Goal: Information Seeking & Learning: Stay updated

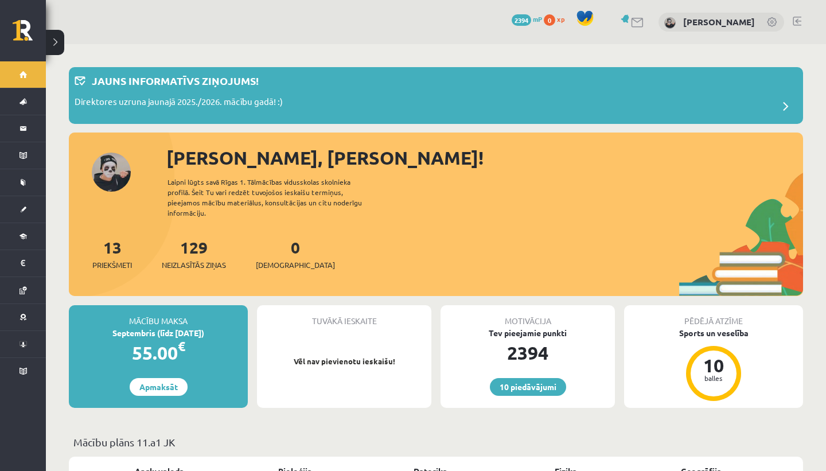
click at [57, 32] on button at bounding box center [55, 42] width 18 height 25
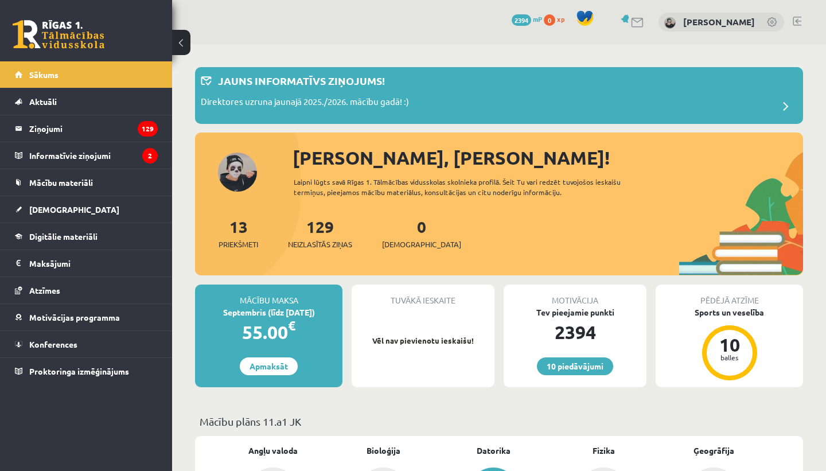
click at [188, 41] on button at bounding box center [181, 42] width 18 height 25
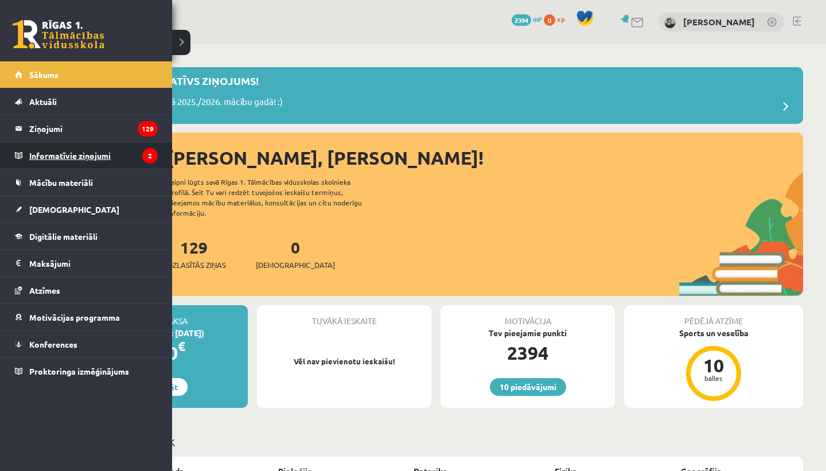
click at [59, 153] on legend "Informatīvie ziņojumi 2" at bounding box center [93, 155] width 128 height 26
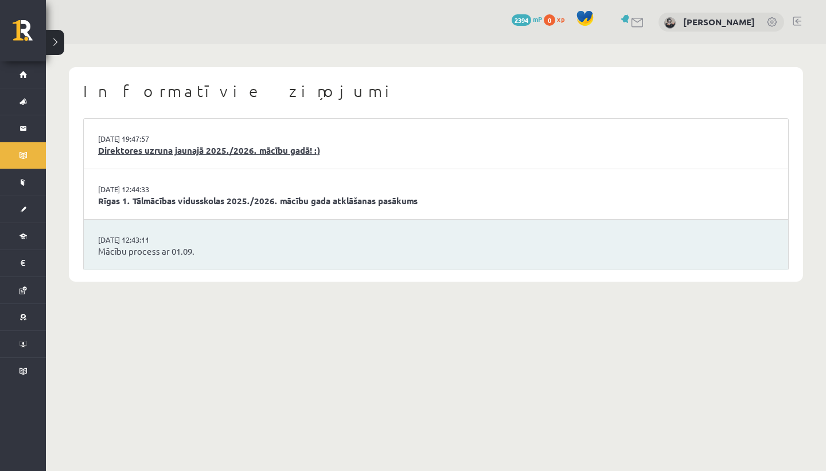
click at [268, 153] on link "Direktores uzruna jaunajā 2025./2026. mācību gadā! :)" at bounding box center [436, 150] width 676 height 13
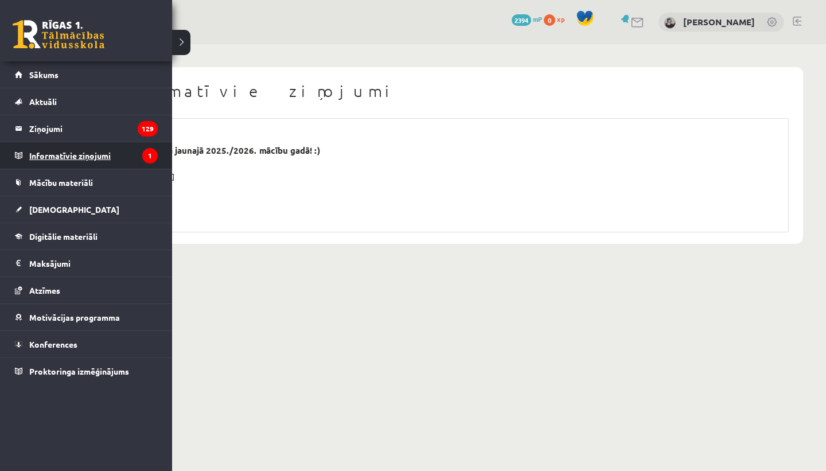
click at [91, 158] on legend "Informatīvie ziņojumi 1" at bounding box center [93, 155] width 128 height 26
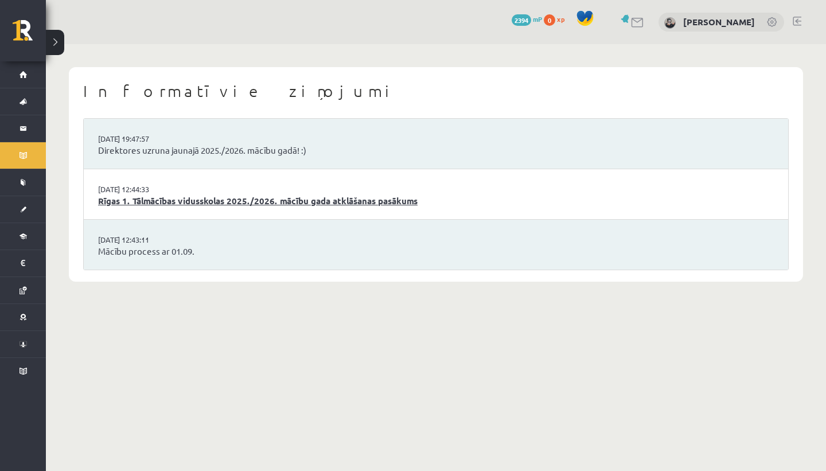
click at [171, 207] on link "Rīgas 1. Tālmācības vidusskolas 2025./2026. mācību gada atklāšanas pasākums" at bounding box center [436, 200] width 676 height 13
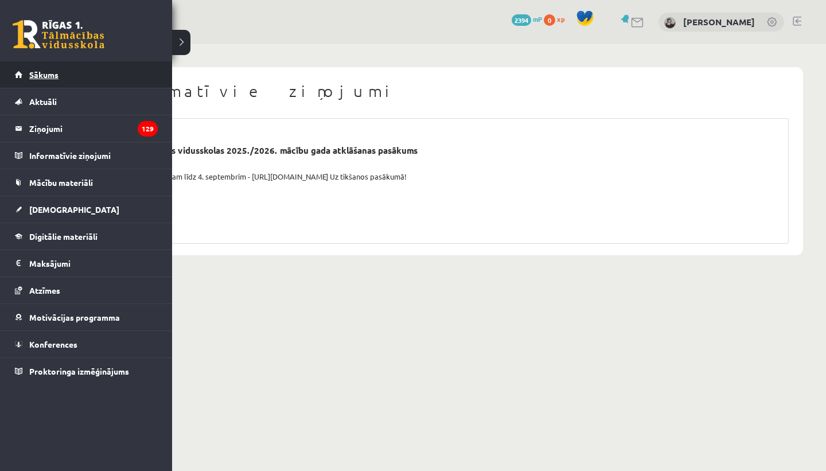
click at [46, 81] on link "Sākums" at bounding box center [86, 74] width 143 height 26
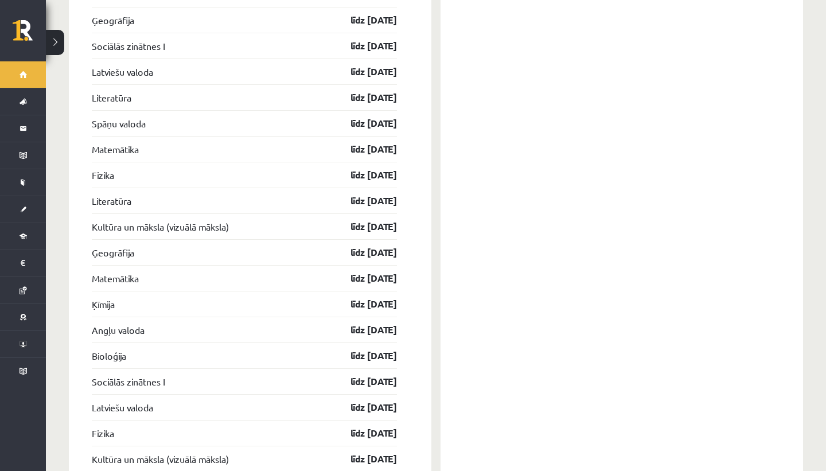
scroll to position [2094, 0]
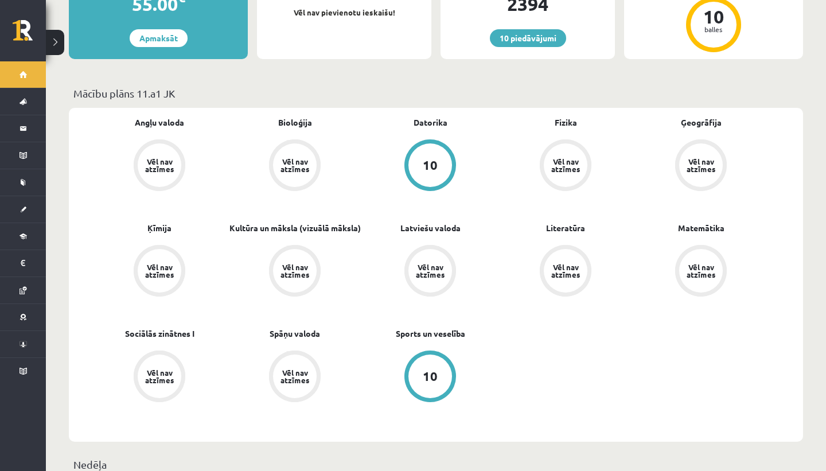
scroll to position [282, 0]
